Goal: Task Accomplishment & Management: Use online tool/utility

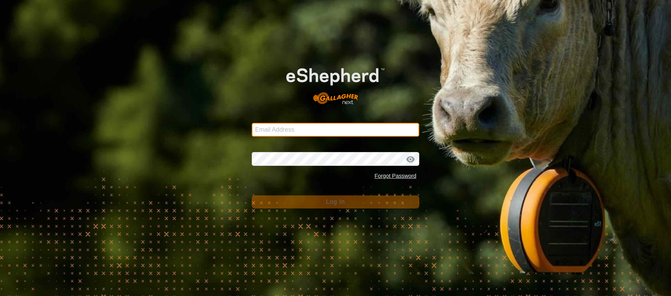
type input "[EMAIL_ADDRESS][DOMAIN_NAME]"
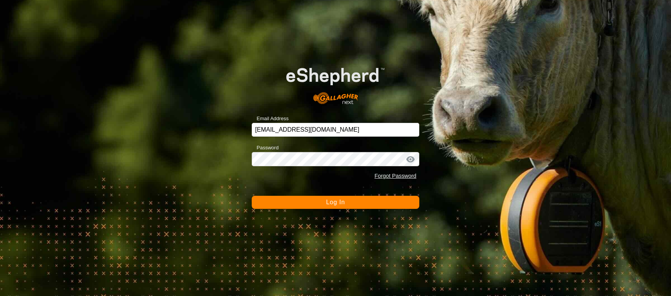
click at [347, 201] on button "Log In" at bounding box center [336, 202] width 168 height 13
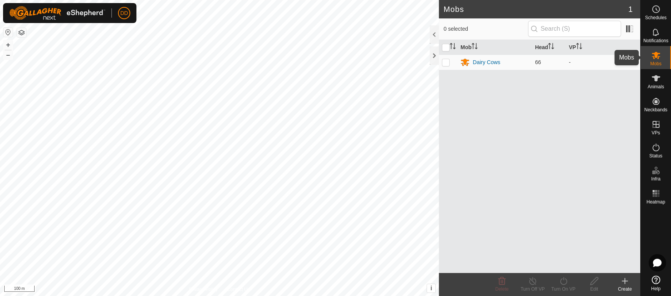
click at [657, 55] on icon at bounding box center [655, 55] width 9 height 9
click at [449, 65] on p-checkbox at bounding box center [446, 62] width 8 height 6
checkbox input "true"
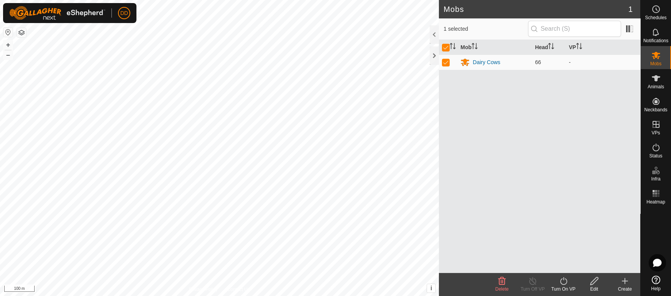
click at [560, 282] on icon at bounding box center [563, 281] width 7 height 8
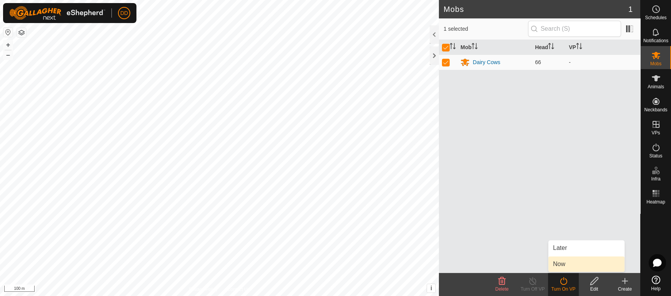
click at [557, 264] on link "Now" at bounding box center [586, 264] width 76 height 15
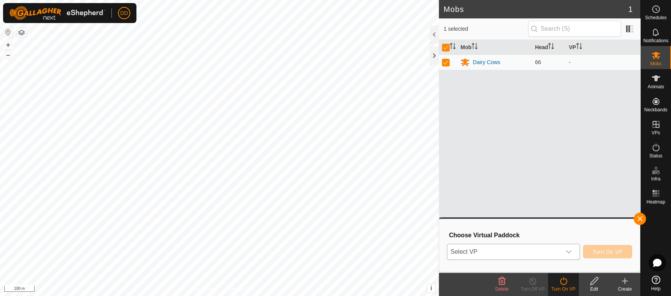
click at [567, 250] on icon "dropdown trigger" at bounding box center [568, 251] width 5 height 3
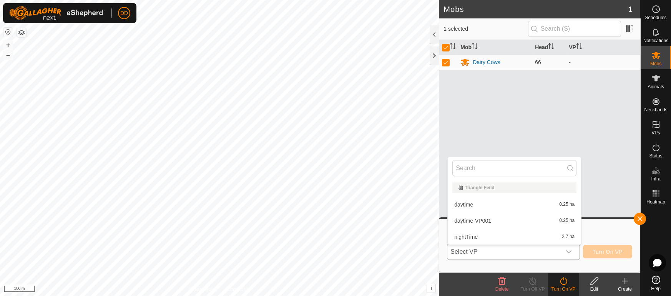
click at [470, 235] on li "nightTime 2.7 ha" at bounding box center [514, 236] width 133 height 15
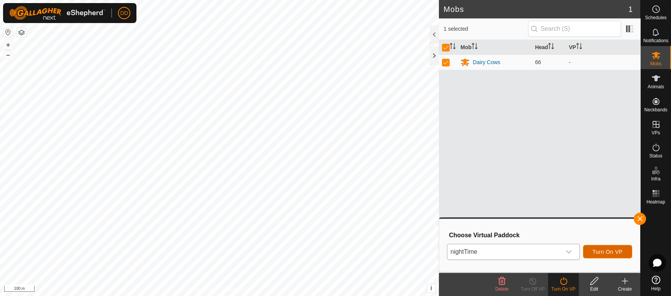
click at [616, 252] on span "Turn On VP" at bounding box center [607, 252] width 30 height 6
